Goal: Task Accomplishment & Management: Manage account settings

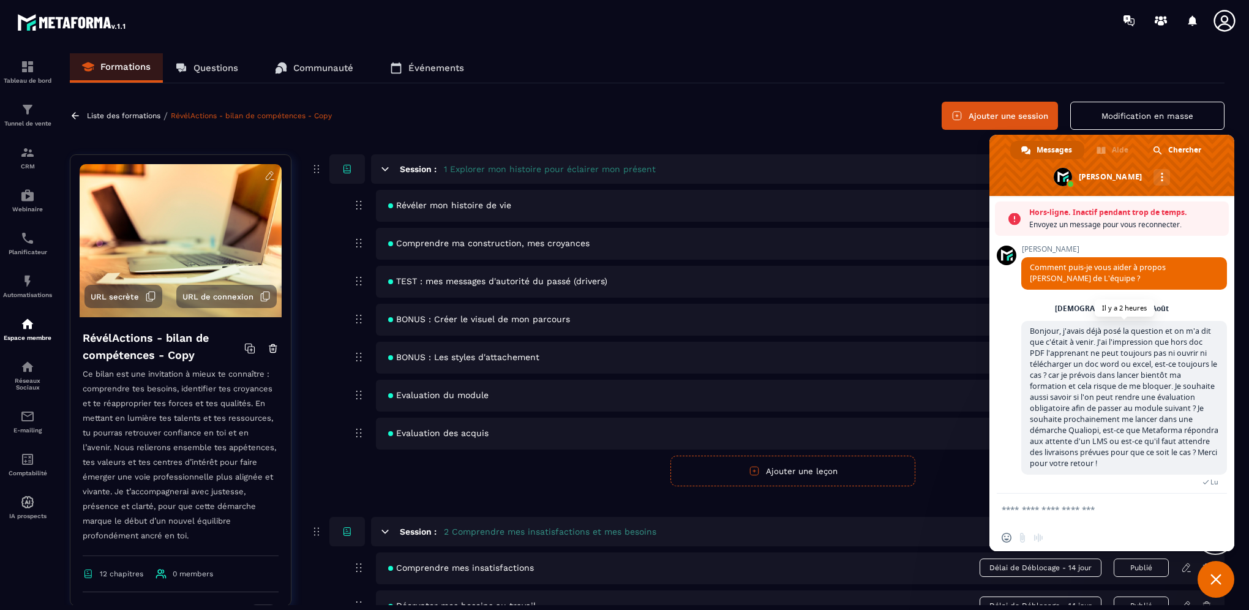
scroll to position [137, 0]
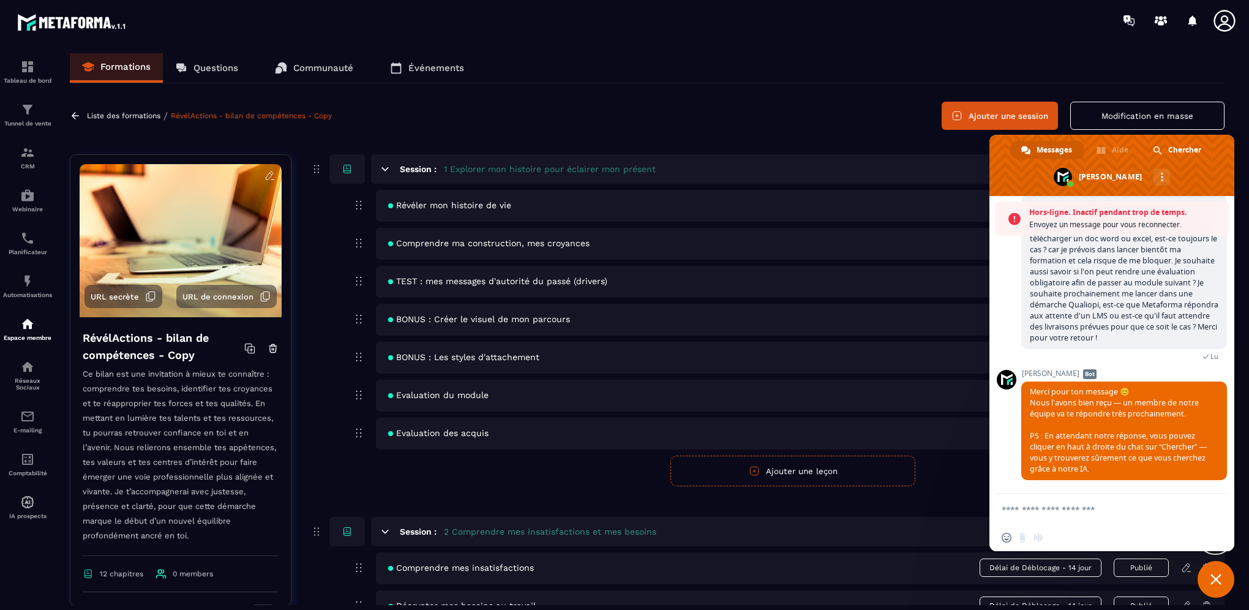
click at [1212, 579] on span "Fermer le chat" at bounding box center [1215, 579] width 11 height 11
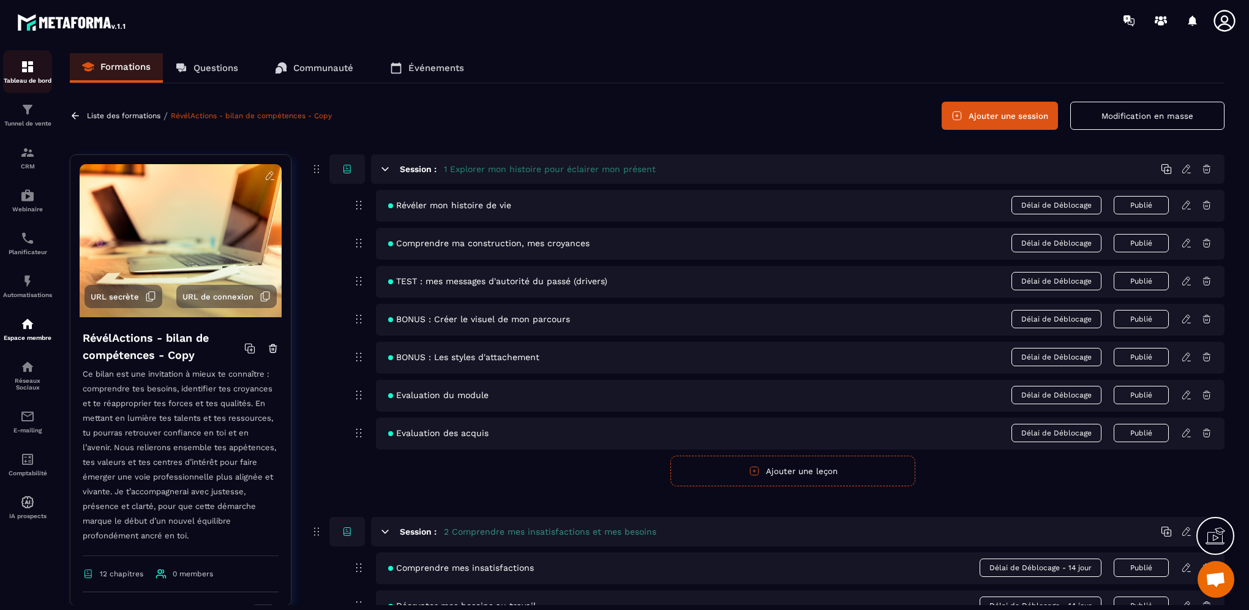
click at [28, 69] on img at bounding box center [27, 66] width 15 height 15
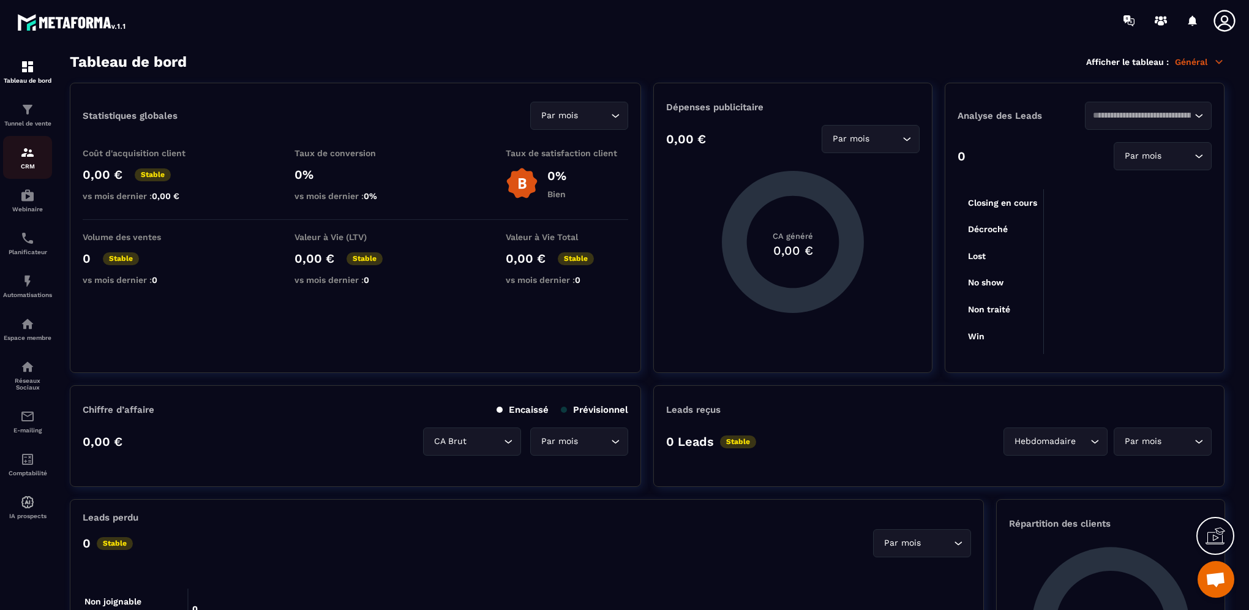
click at [29, 156] on img at bounding box center [27, 152] width 15 height 15
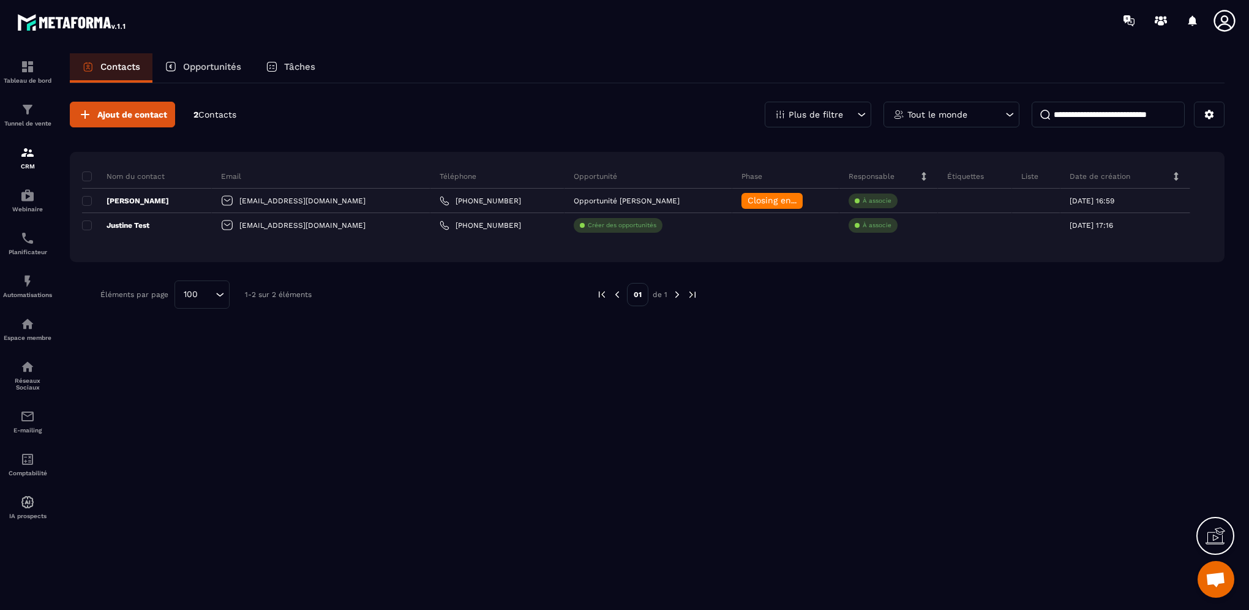
click at [214, 70] on p "Opportunités" at bounding box center [212, 66] width 58 height 11
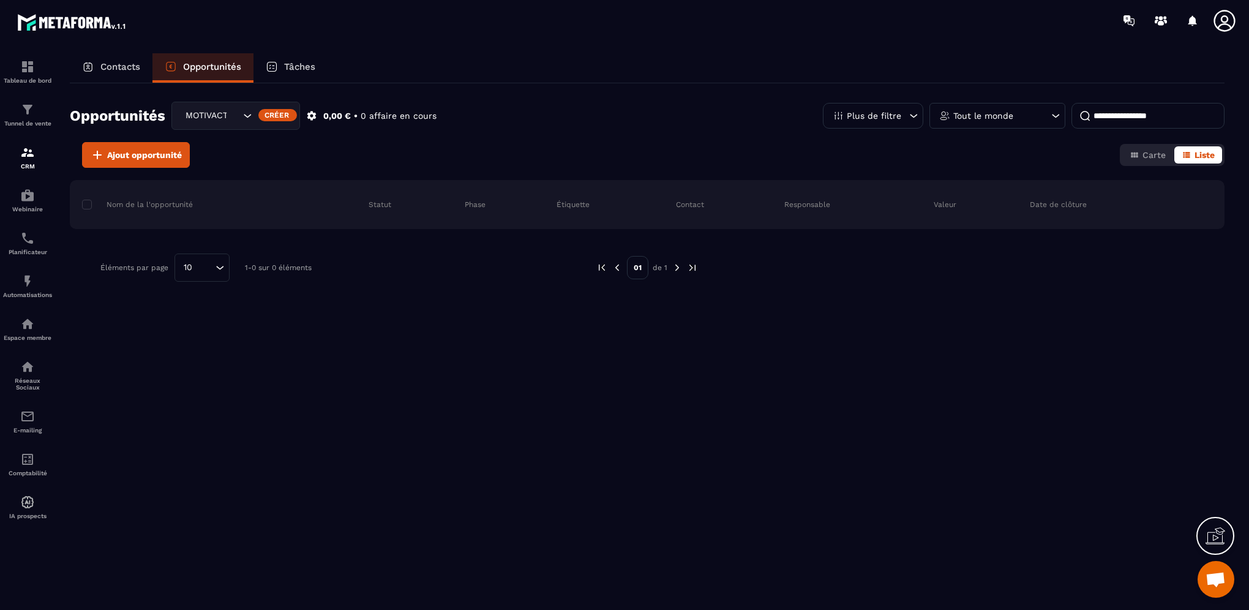
click at [309, 64] on p "Tâches" at bounding box center [299, 66] width 31 height 11
